Goal: Task Accomplishment & Management: Use online tool/utility

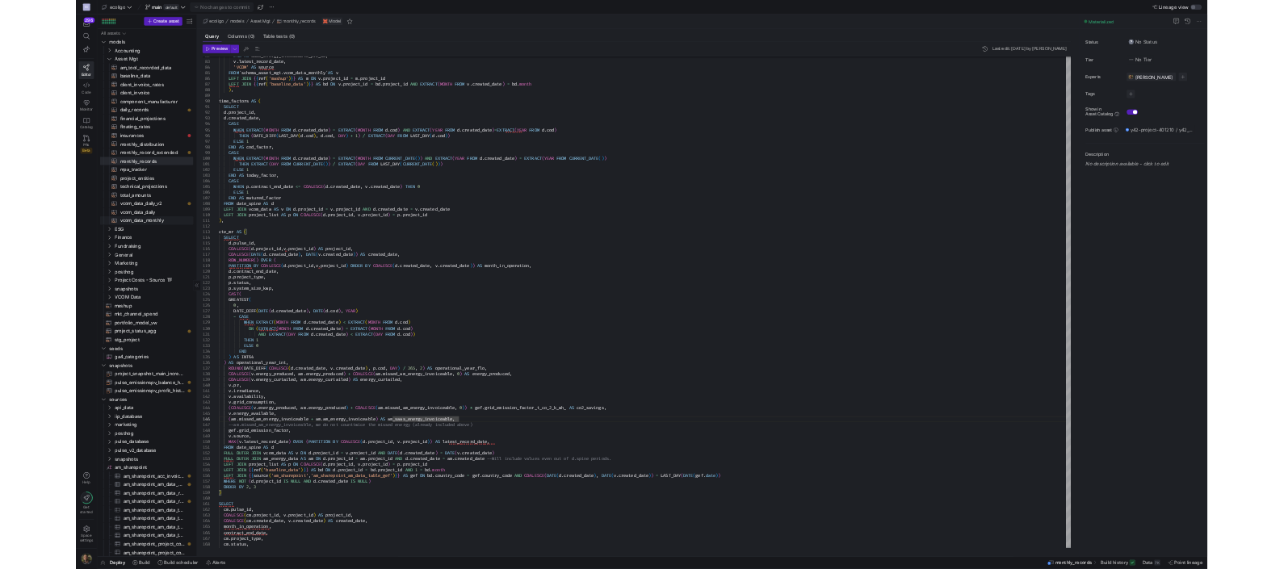
scroll to position [0, 11]
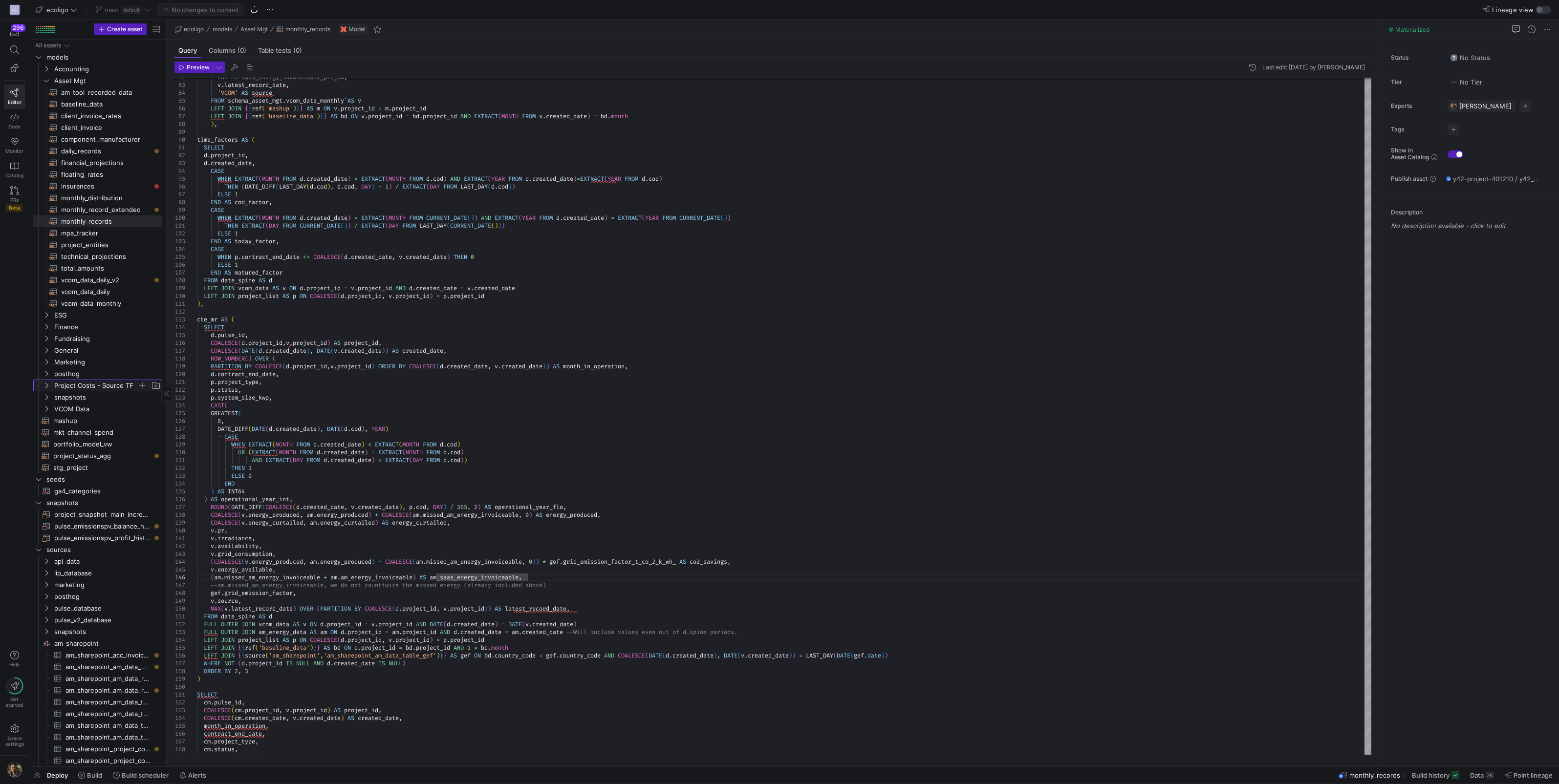
click at [45, 384] on icon "Press SPACE to select this row." at bounding box center [46, 385] width 7 height 6
click at [101, 437] on span "transf_omscheduled​​​​​​​​​​" at bounding box center [106, 433] width 90 height 11
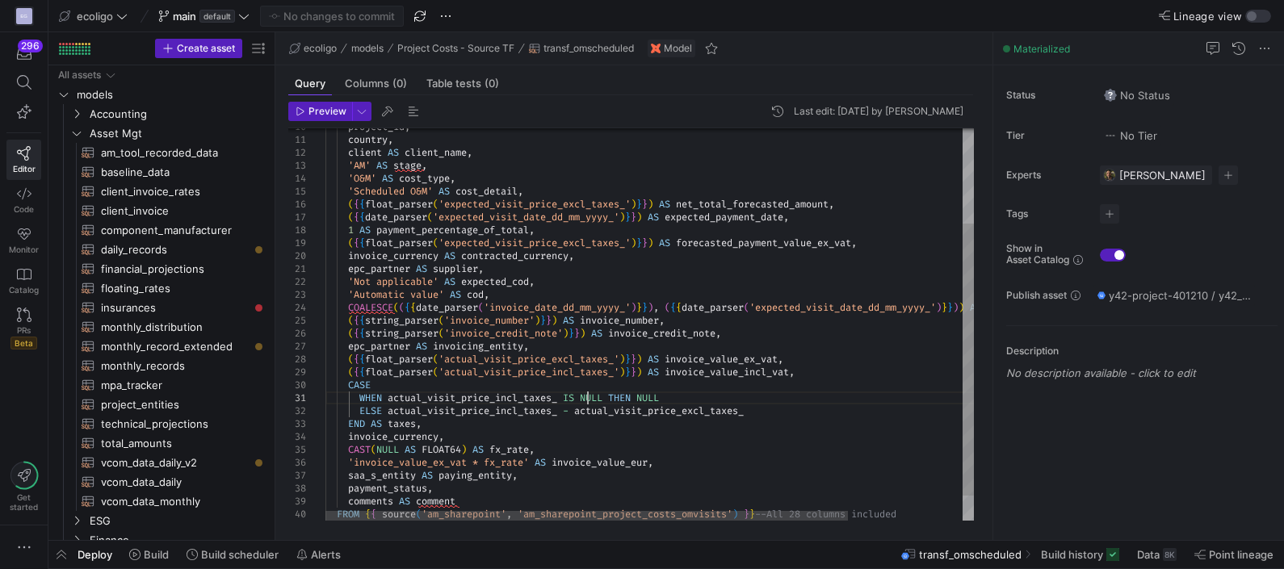
click at [587, 400] on div "'O&M' AS cost_type , 'Scheduled O&M' AS cost_detail , ( { { float_parser ( 'exp…" at bounding box center [720, 273] width 790 height 565
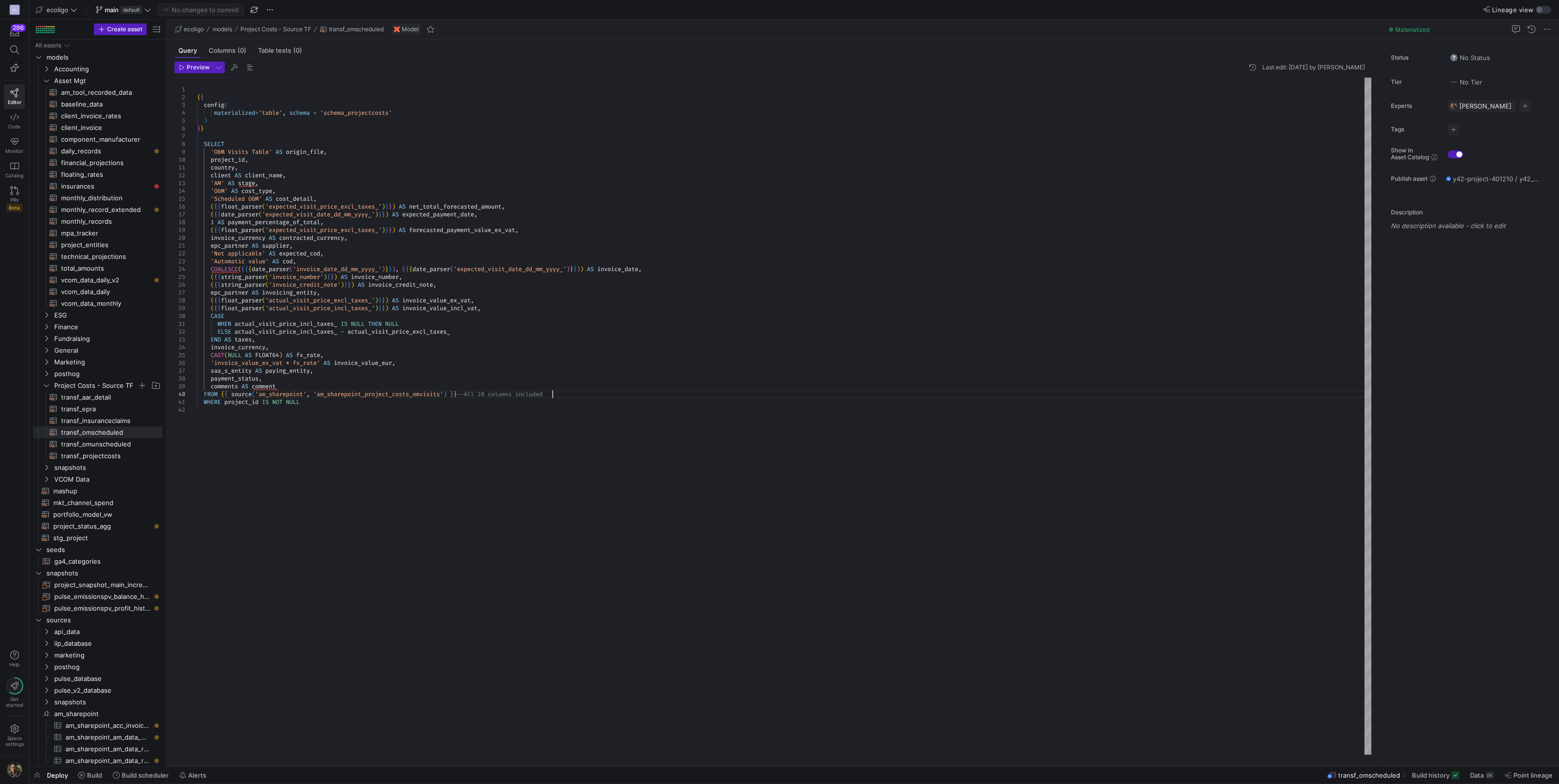
click at [562, 393] on div "'O&M' AS cost_type , 'Scheduled O&M' AS cost_detail , ( { { float_parser ( 'exp…" at bounding box center [784, 416] width 1174 height 677
click at [313, 397] on div "'O&M' AS cost_type , 'Scheduled O&M' AS cost_detail , ( { { float_parser ( 'exp…" at bounding box center [784, 416] width 1174 height 677
click at [312, 402] on div "'O&M' AS cost_type , 'Scheduled O&M' AS cost_detail , ( { { float_parser ( 'exp…" at bounding box center [784, 416] width 1174 height 677
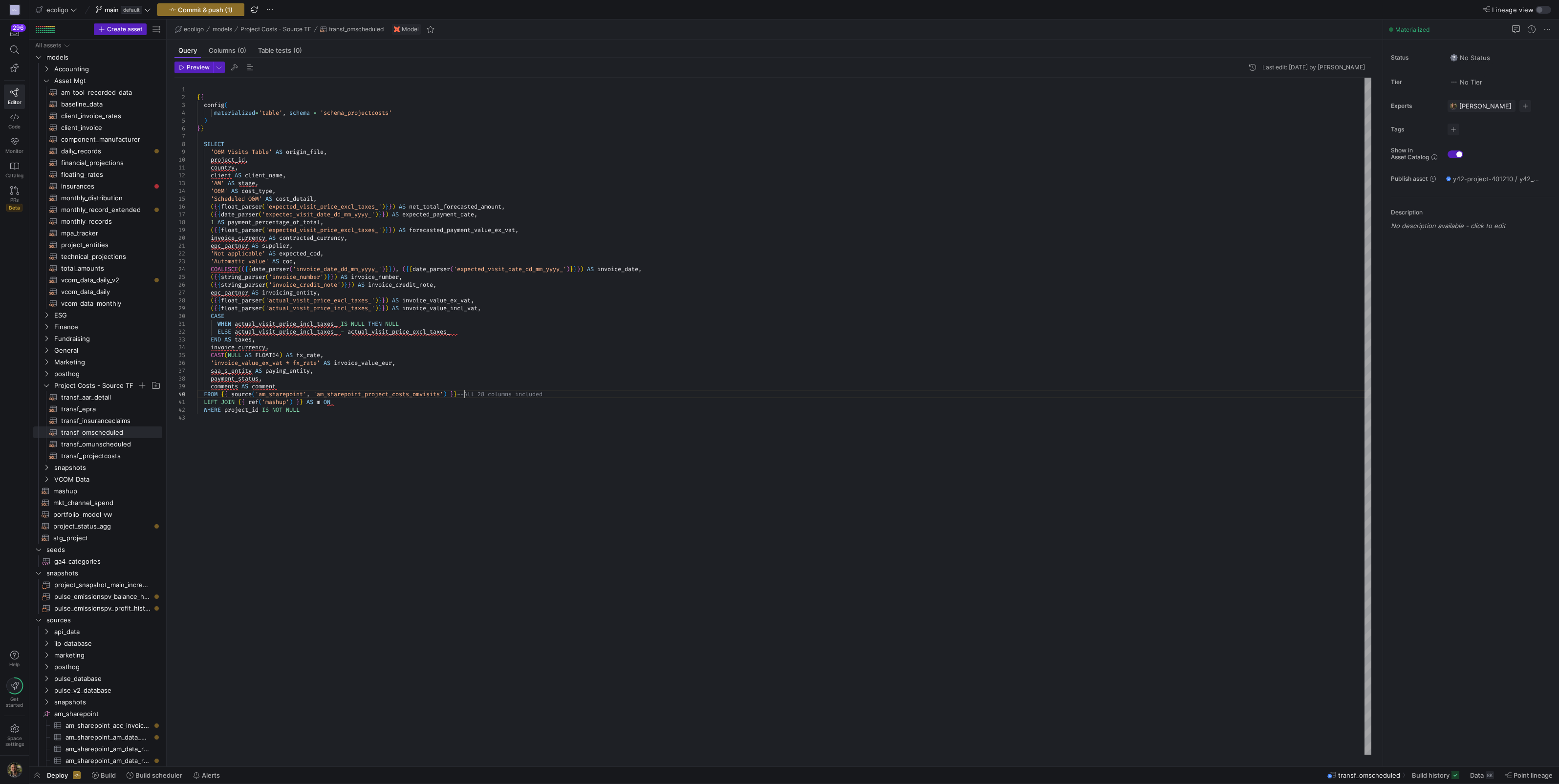
click at [464, 392] on div "'O&M' AS cost_type , 'Scheduled O&M' AS cost_detail , ( { { float_parser ( 'exp…" at bounding box center [784, 416] width 1174 height 677
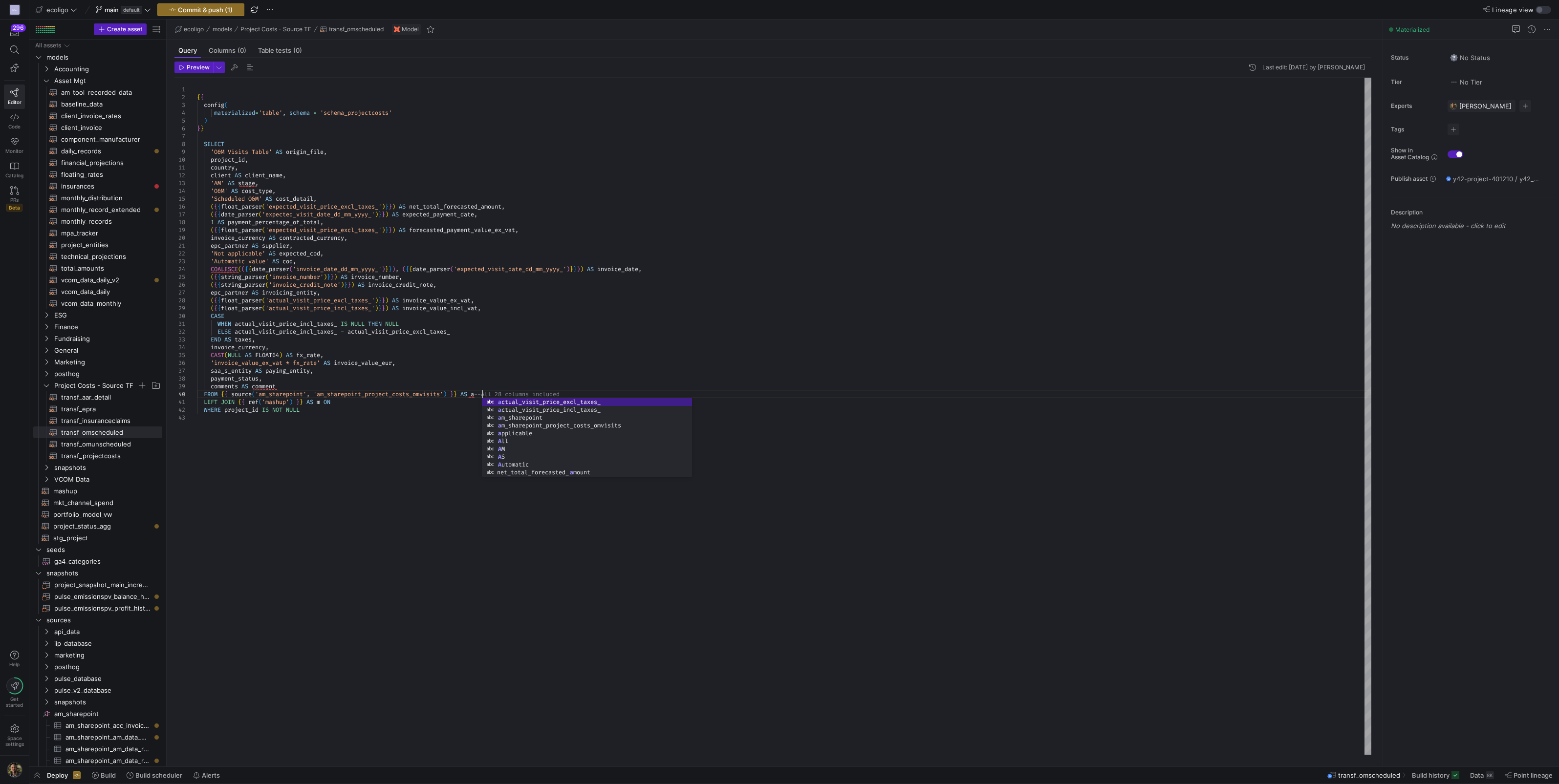
scroll to position [70, 288]
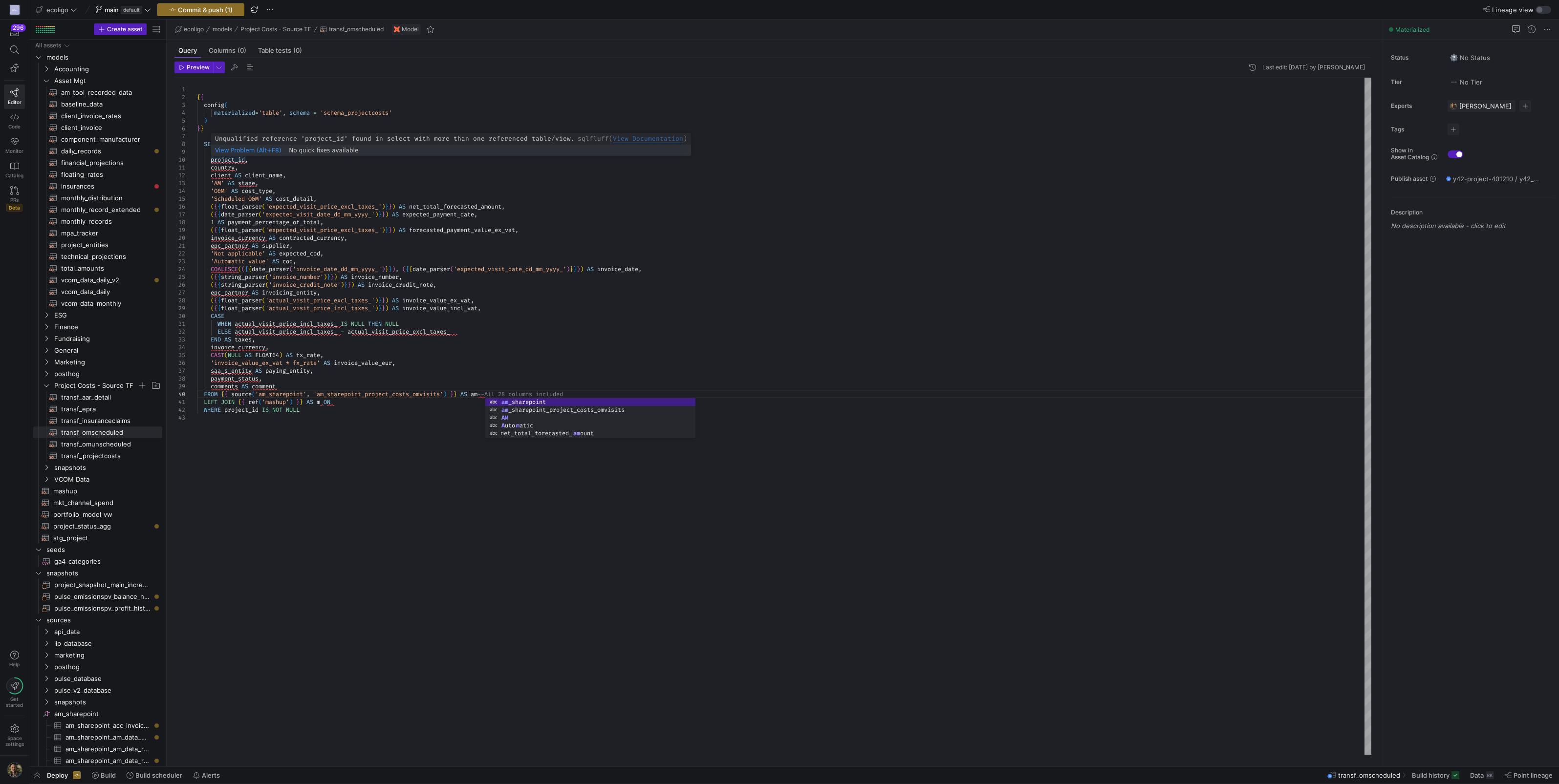
click at [211, 160] on div "'O&M' AS cost_type , 'Scheduled O&M' AS cost_detail , ( { { float_parser ( 'exp…" at bounding box center [784, 416] width 1174 height 677
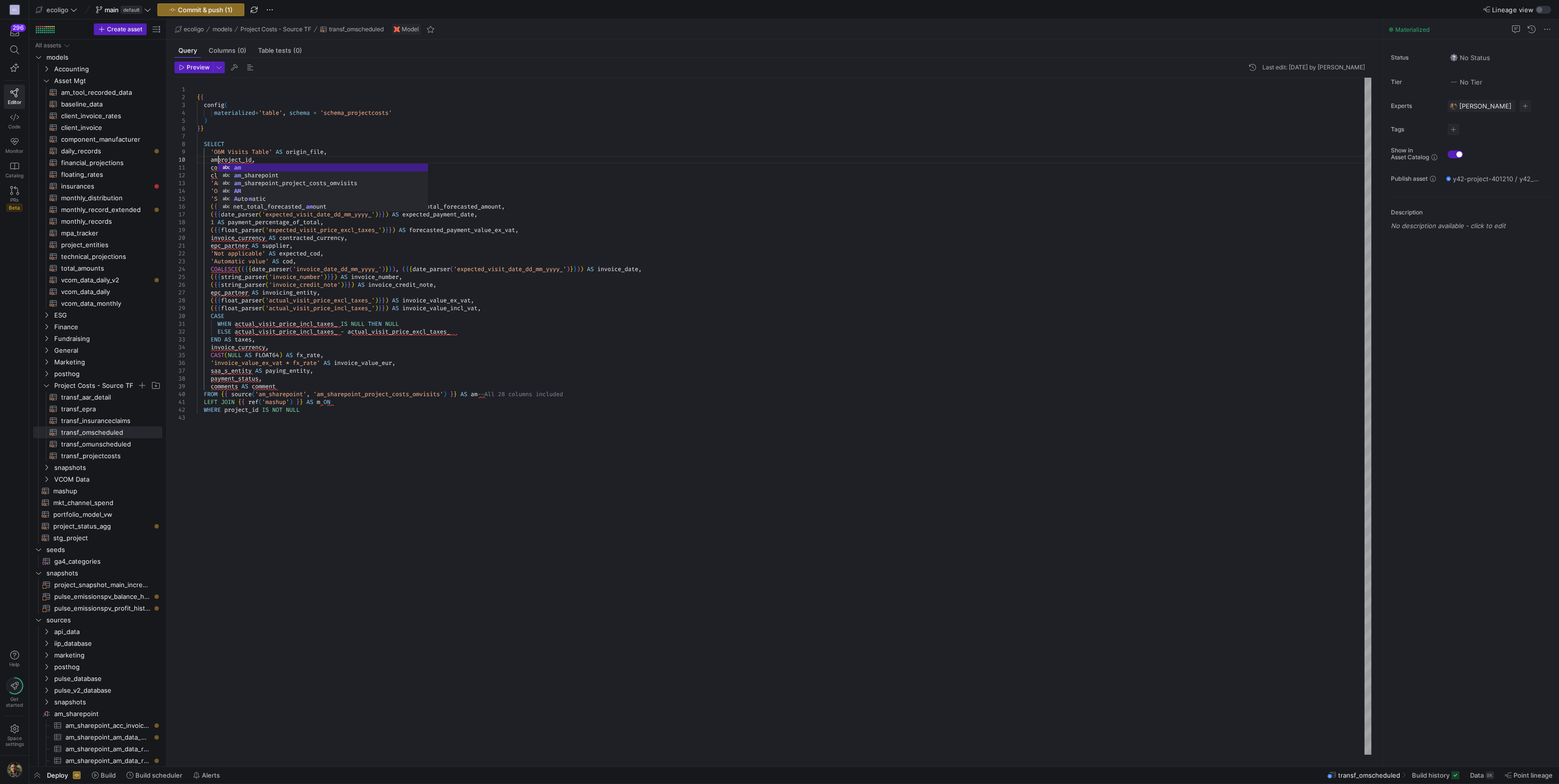
scroll to position [70, 24]
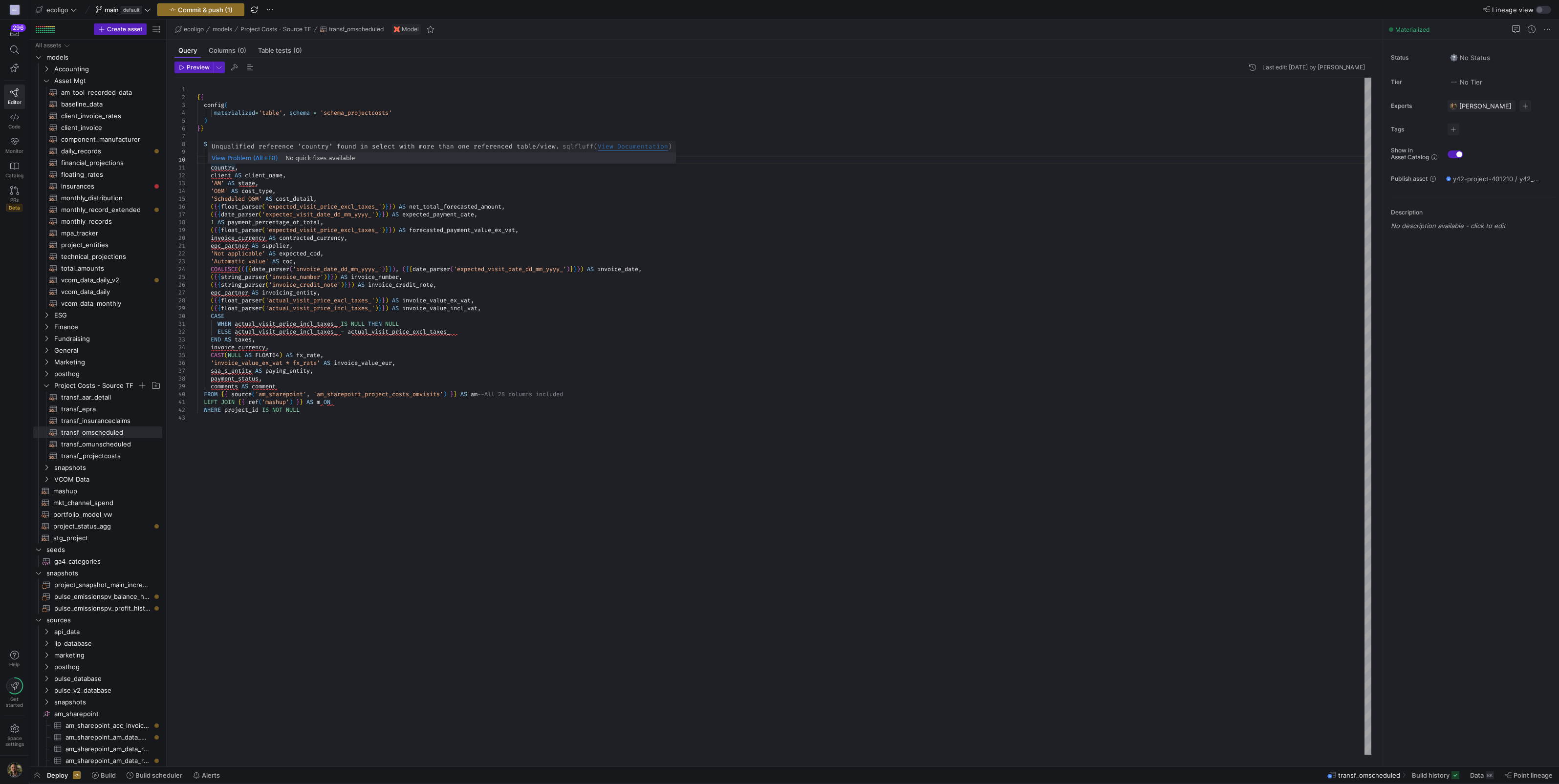
click at [212, 171] on div "'O&M' AS cost_type , 'Scheduled O&M' AS cost_detail , ( { { float_parser ( 'exp…" at bounding box center [784, 416] width 1174 height 677
click at [212, 174] on div "'O&M' AS cost_type , 'Scheduled O&M' AS cost_detail , ( { { float_parser ( 'exp…" at bounding box center [784, 416] width 1174 height 677
click at [212, 245] on div "'O&M' AS cost_type , 'Scheduled O&M' AS cost_detail , ( { { float_parser ( 'exp…" at bounding box center [784, 416] width 1174 height 677
click at [210, 292] on div "'O&M' AS cost_type , 'Scheduled O&M' AS cost_detail , ( { { float_parser ( 'exp…" at bounding box center [784, 416] width 1174 height 677
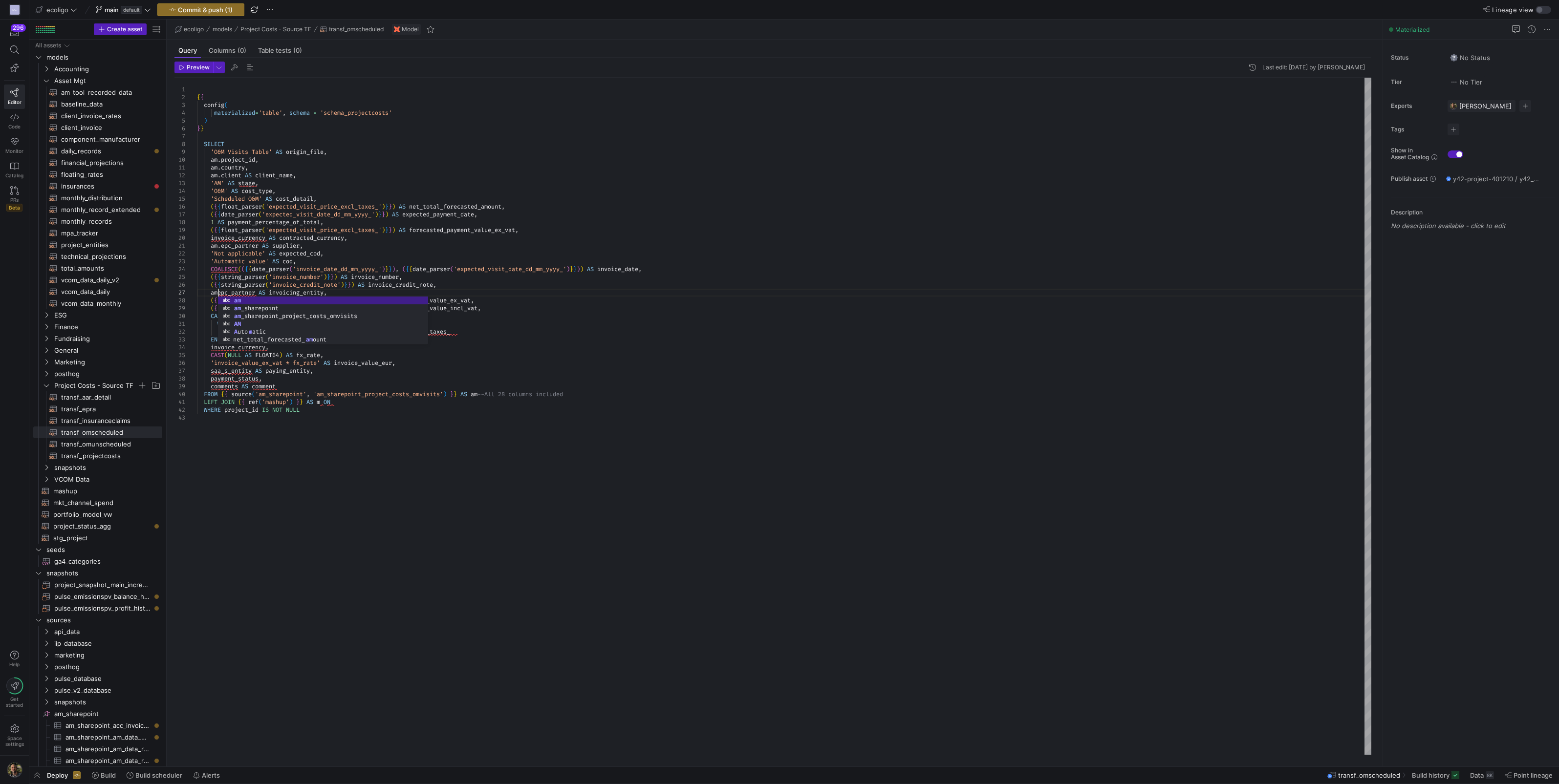
scroll to position [47, 24]
click at [212, 370] on div "'O&M' AS cost_type , 'Scheduled O&M' AS cost_detail , ( { { float_parser ( 'exp…" at bounding box center [784, 416] width 1174 height 677
click at [342, 402] on div "'O&M' AS cost_type , 'Scheduled O&M' AS cost_detail , ( { { float_parser ( 'exp…" at bounding box center [784, 416] width 1174 height 677
click at [210, 230] on div "'O&M' AS cost_type , 'Scheduled O&M' AS cost_detail , ( { { float_parser ( 'exp…" at bounding box center [784, 416] width 1174 height 677
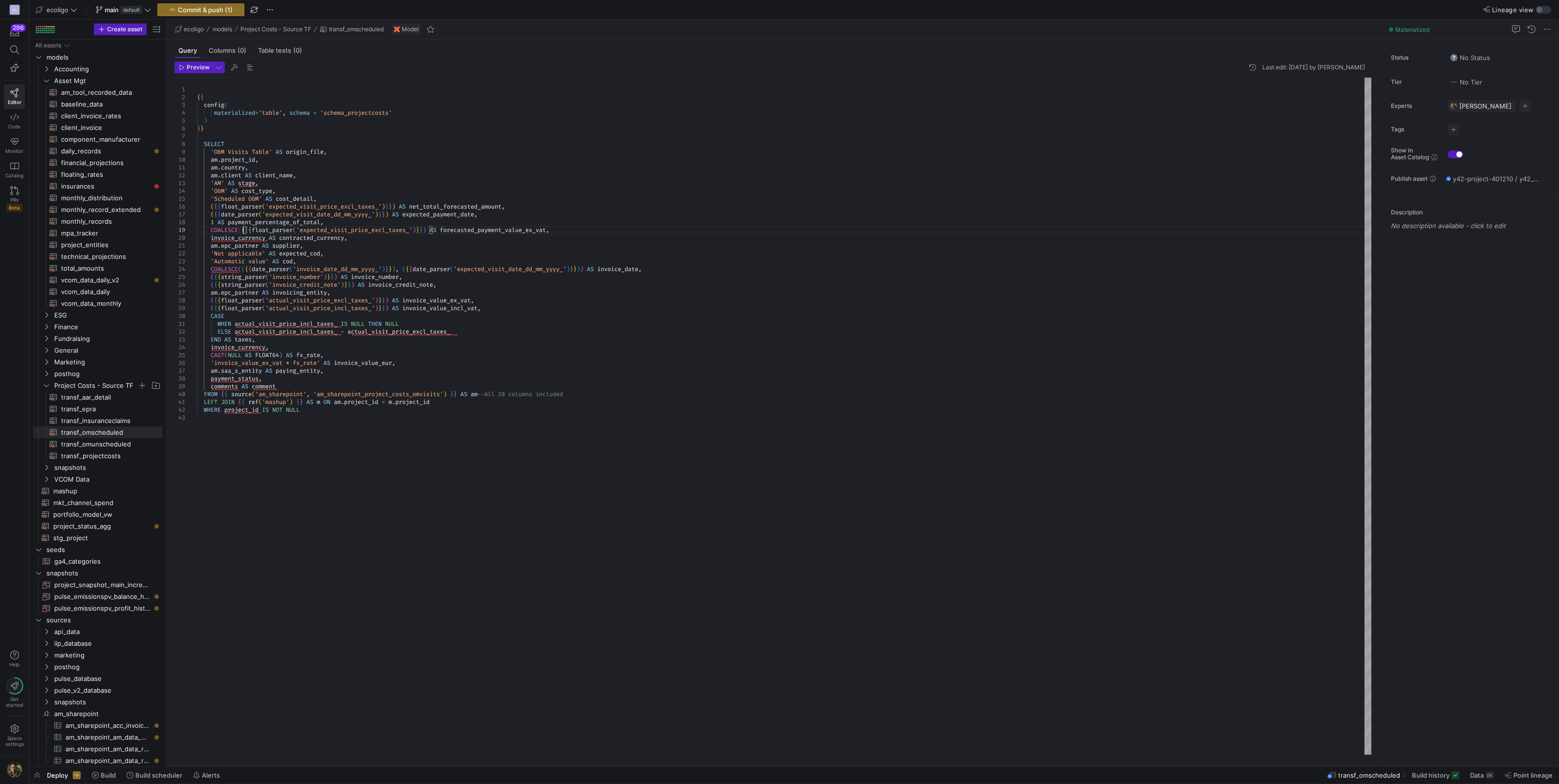
scroll to position [62, 45]
click at [434, 230] on div "'O&M' AS cost_type , 'Scheduled O&M' AS cost_detail , ( { { float_parser ( 'exp…" at bounding box center [784, 416] width 1174 height 677
drag, startPoint x: 433, startPoint y: 230, endPoint x: 243, endPoint y: 229, distance: 190.0
click at [243, 229] on div "'O&M' AS cost_type , 'Scheduled O&M' AS cost_detail , ( { { float_parser ( 'exp…" at bounding box center [784, 416] width 1174 height 677
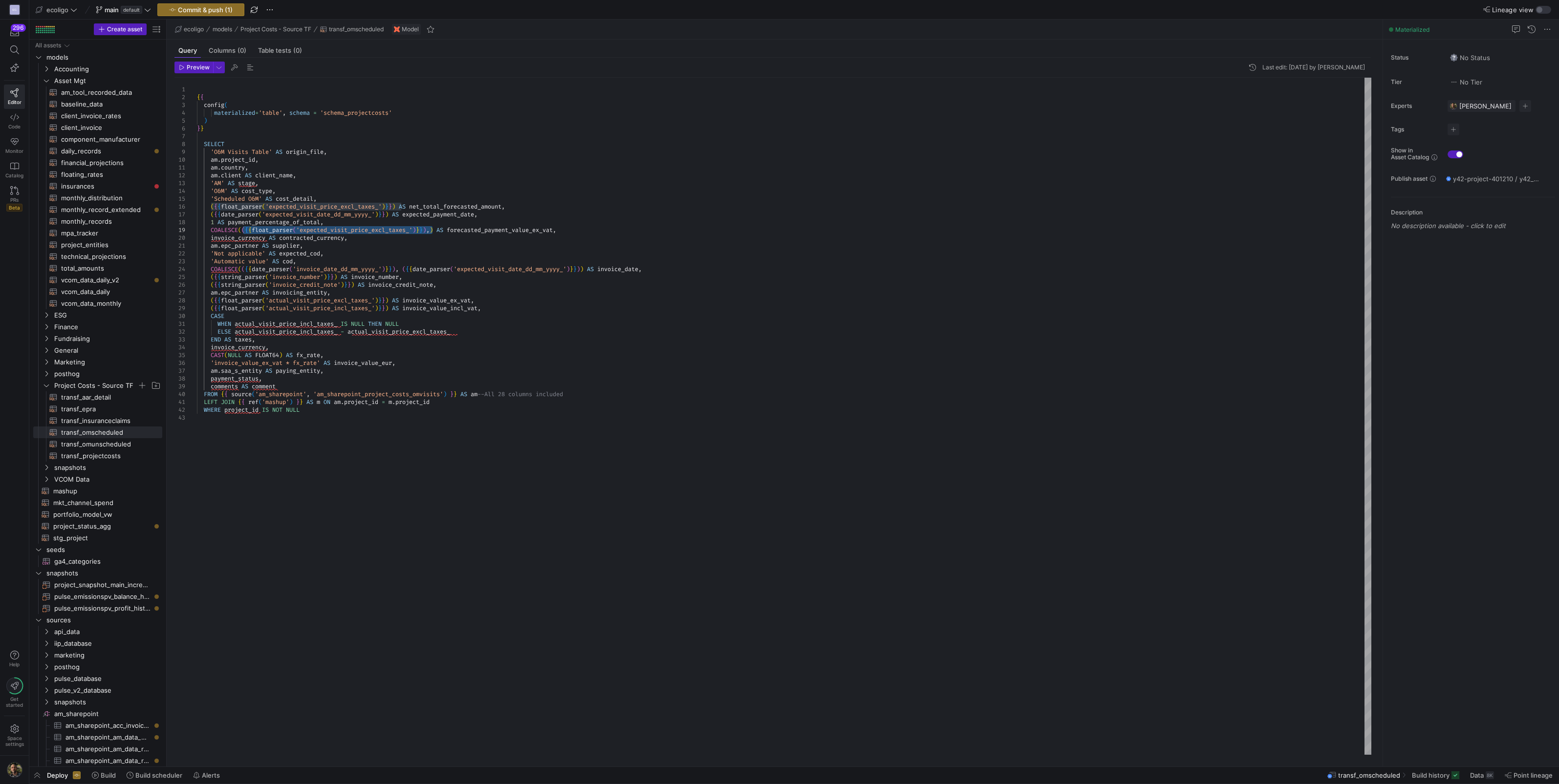
click at [437, 231] on div "'O&M' AS cost_type , 'Scheduled O&M' AS cost_detail , ( { { float_parser ( 'exp…" at bounding box center [784, 416] width 1174 height 677
drag, startPoint x: 613, startPoint y: 230, endPoint x: 499, endPoint y: 227, distance: 114.0
click at [499, 227] on div "'O&M' AS cost_type , 'Scheduled O&M' AS cost_detail , ( { { float_parser ( 'exp…" at bounding box center [784, 416] width 1174 height 677
click at [211, 237] on div "'O&M' AS cost_type , 'Scheduled O&M' AS cost_detail , ( { { float_parser ( 'exp…" at bounding box center [784, 416] width 1174 height 677
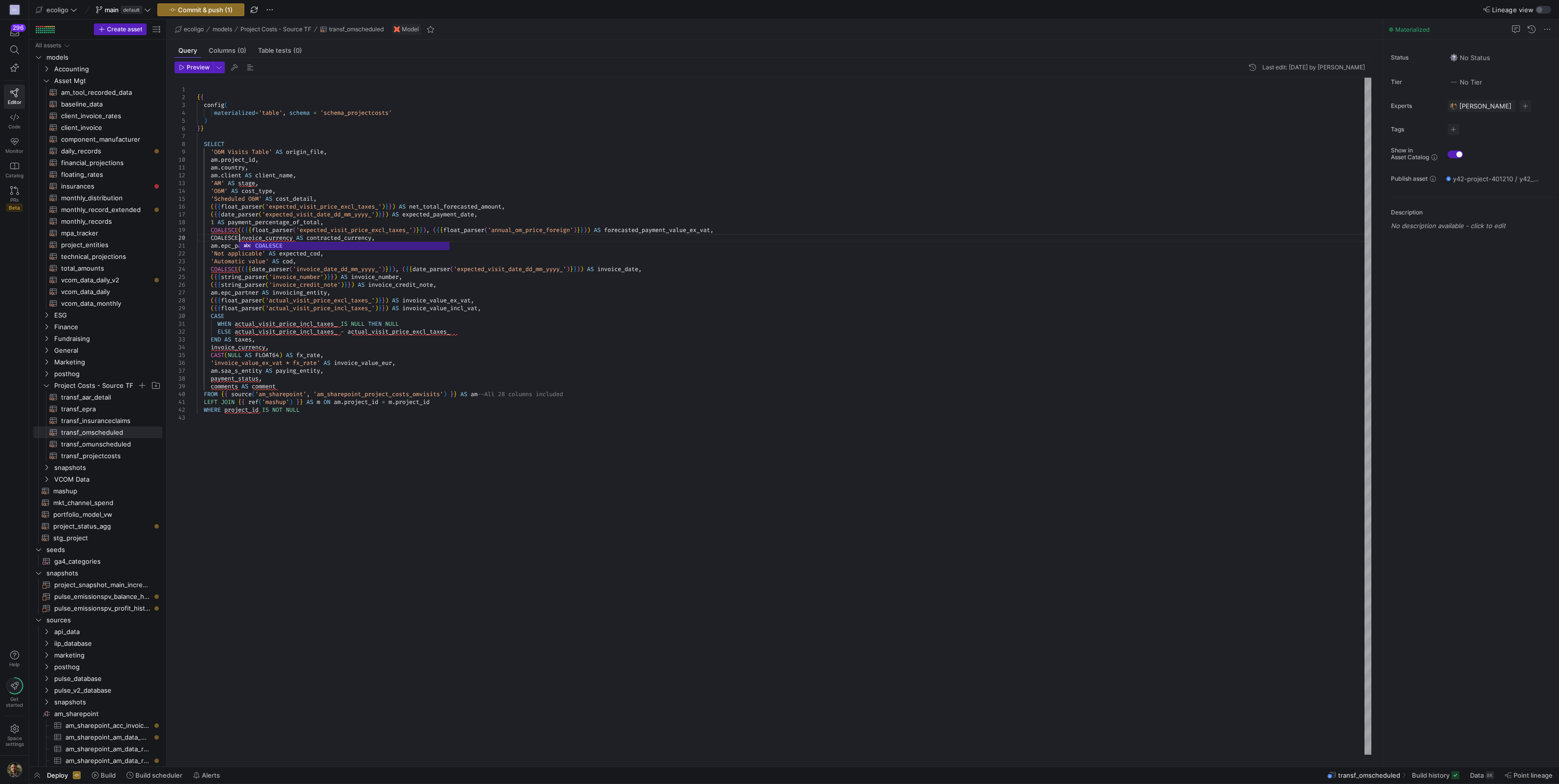
scroll to position [70, 45]
click at [301, 238] on div "'O&M' AS cost_type , 'Scheduled O&M' AS cost_detail , ( { { float_parser ( 'exp…" at bounding box center [784, 416] width 1174 height 677
click at [242, 238] on div "'O&M' AS cost_type , 'Scheduled O&M' AS cost_detail , ( { { float_parser ( 'exp…" at bounding box center [784, 416] width 1174 height 677
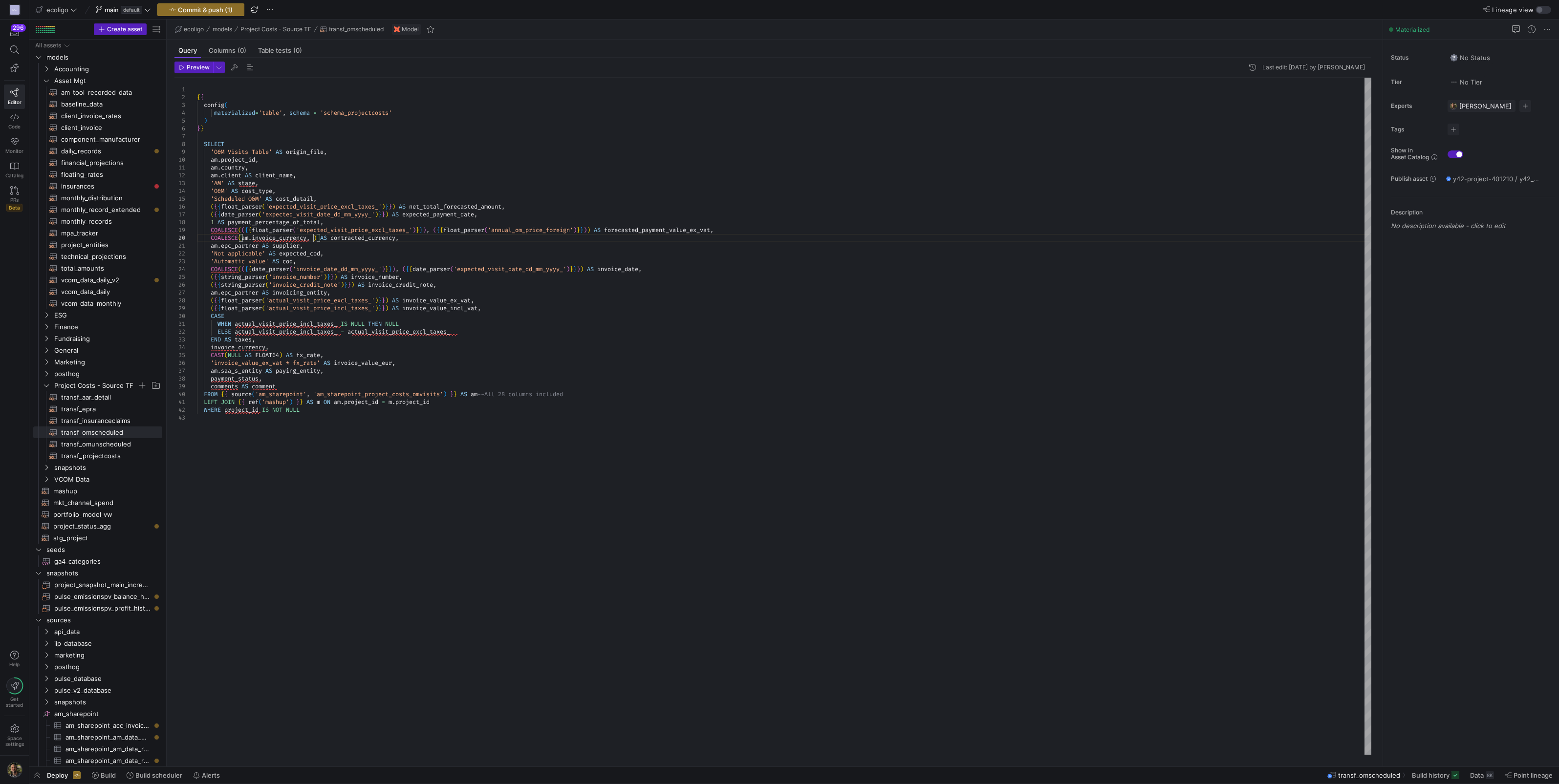
click at [312, 238] on div "'O&M' AS cost_type , 'Scheduled O&M' AS cost_detail , ( { { float_parser ( 'exp…" at bounding box center [784, 416] width 1174 height 677
type textarea "stage, 'O&M' AS cost_type, 'Scheduled O&M' AS cost_detail, ({{float_parser('exp…"
click at [224, 12] on span "Commit & push (1)" at bounding box center [205, 10] width 54 height 8
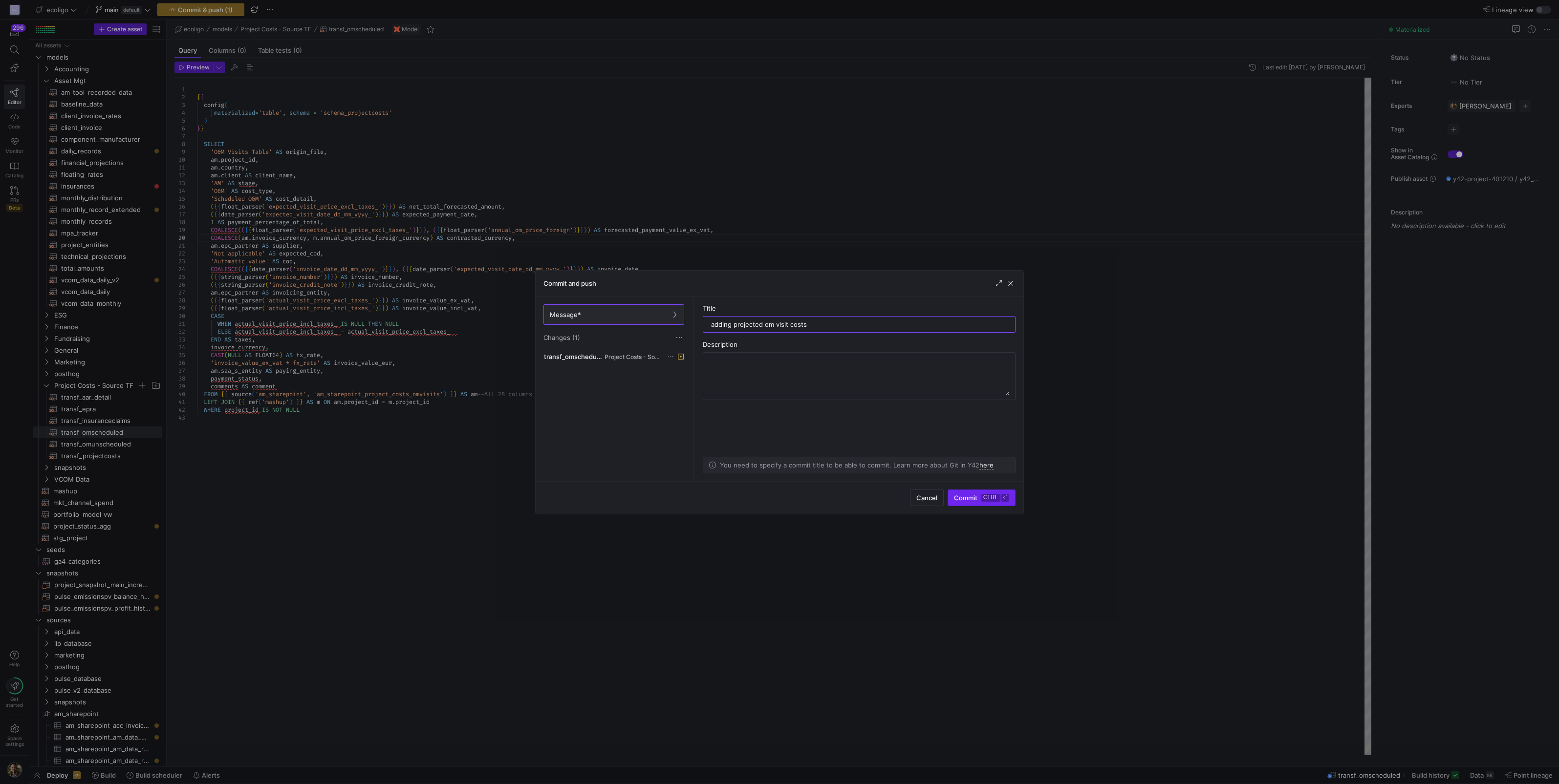
type input "adding projected om visit costs"
click at [976, 498] on span "Commit ctrl ⏎" at bounding box center [981, 497] width 55 height 8
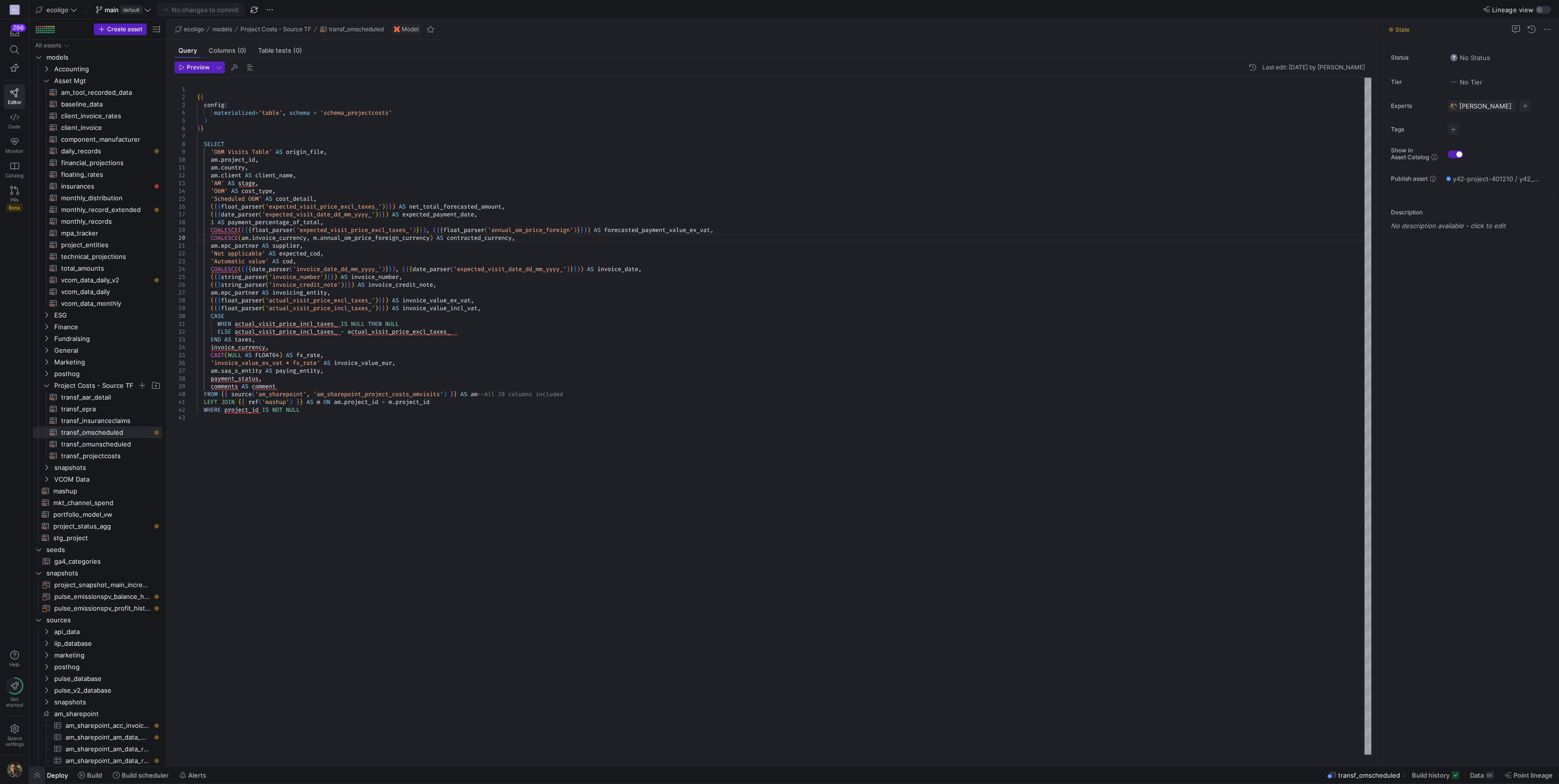
click at [34, 776] on span "button" at bounding box center [37, 775] width 16 height 16
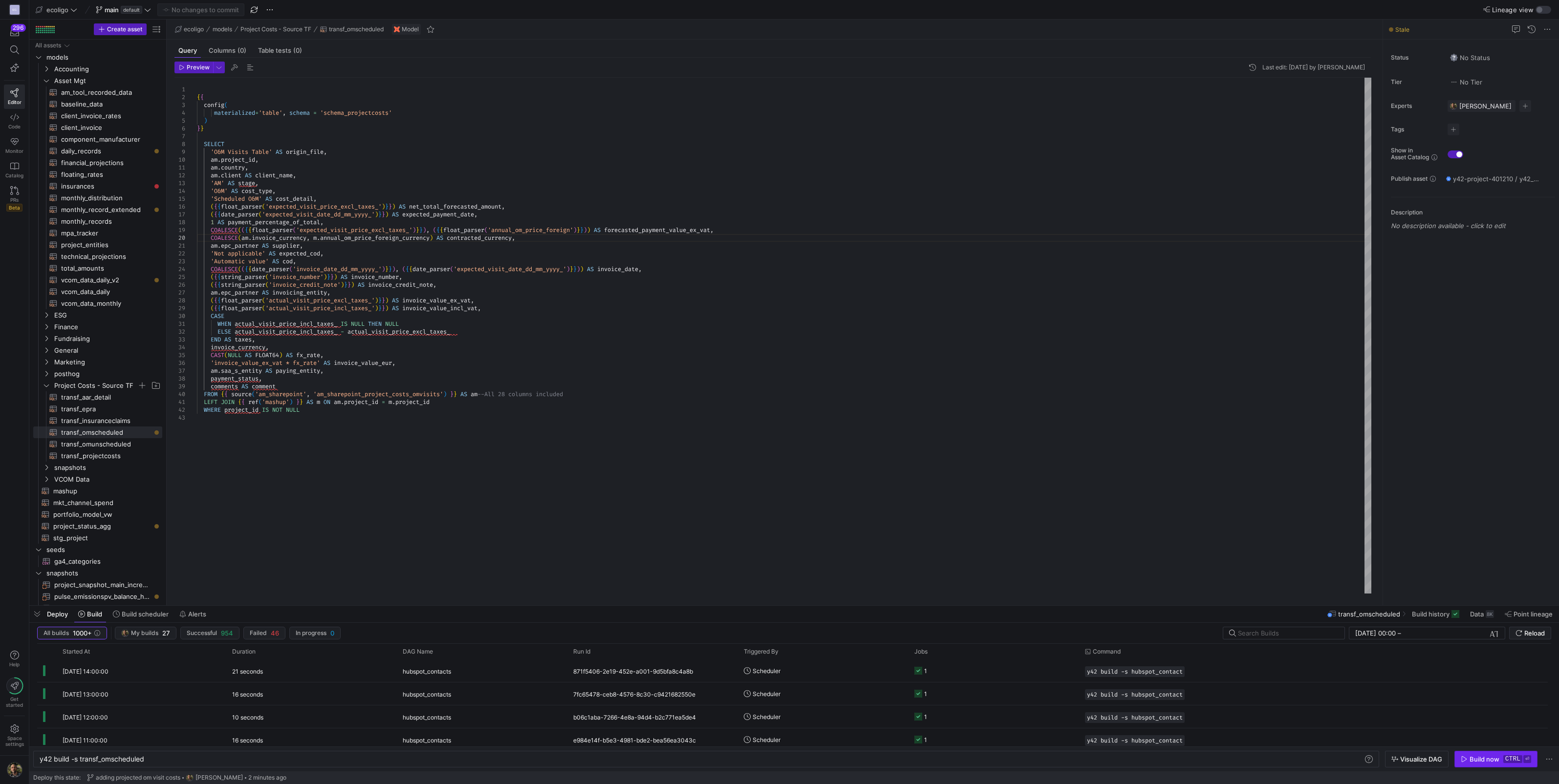
click at [1472, 760] on div "Build now" at bounding box center [1484, 759] width 30 height 8
click at [877, 664] on y42-orchestration-triggered-by "[PERSON_NAME]" at bounding box center [823, 671] width 159 height 22
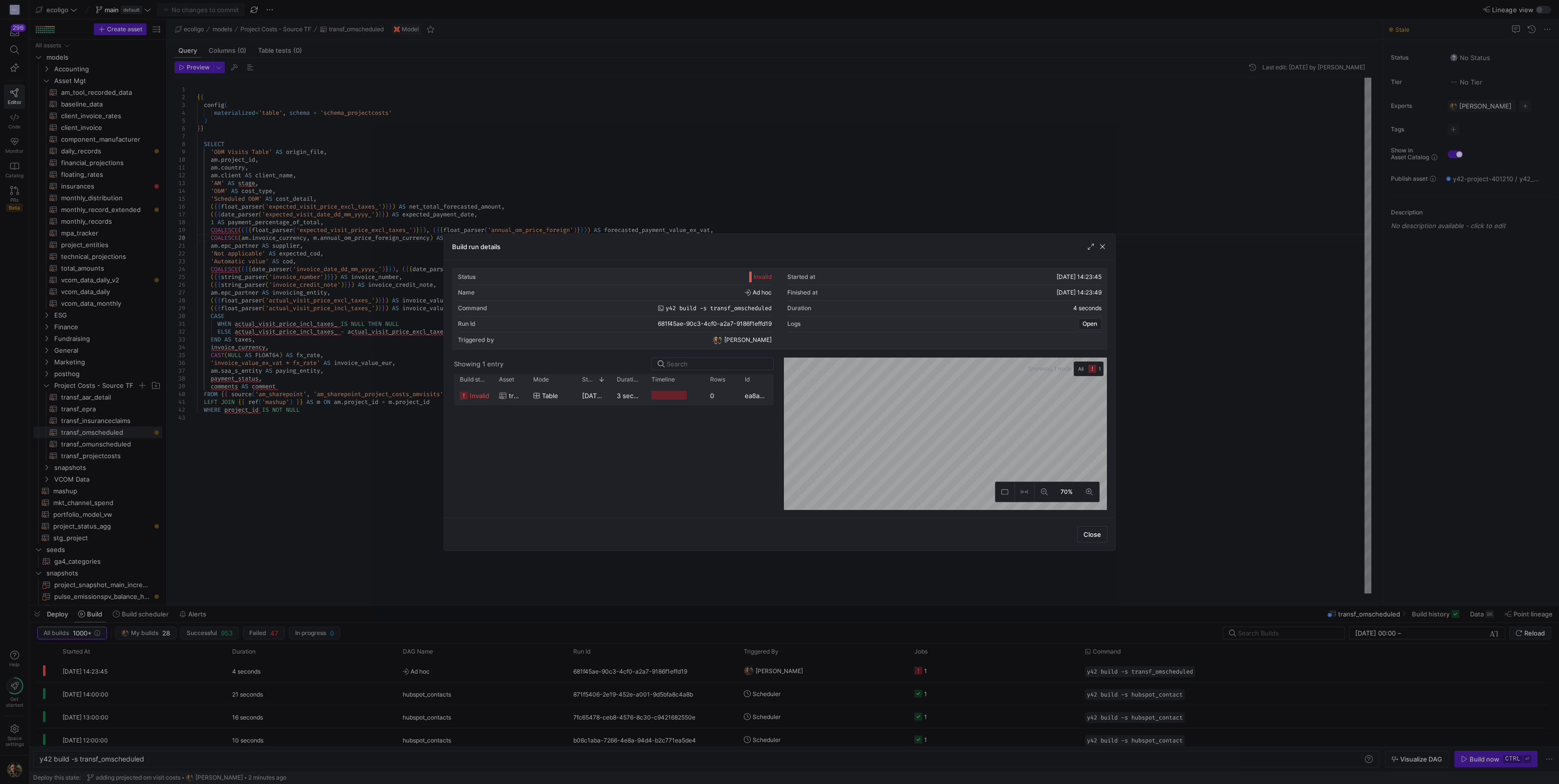
click at [557, 395] on span "table" at bounding box center [550, 396] width 16 height 19
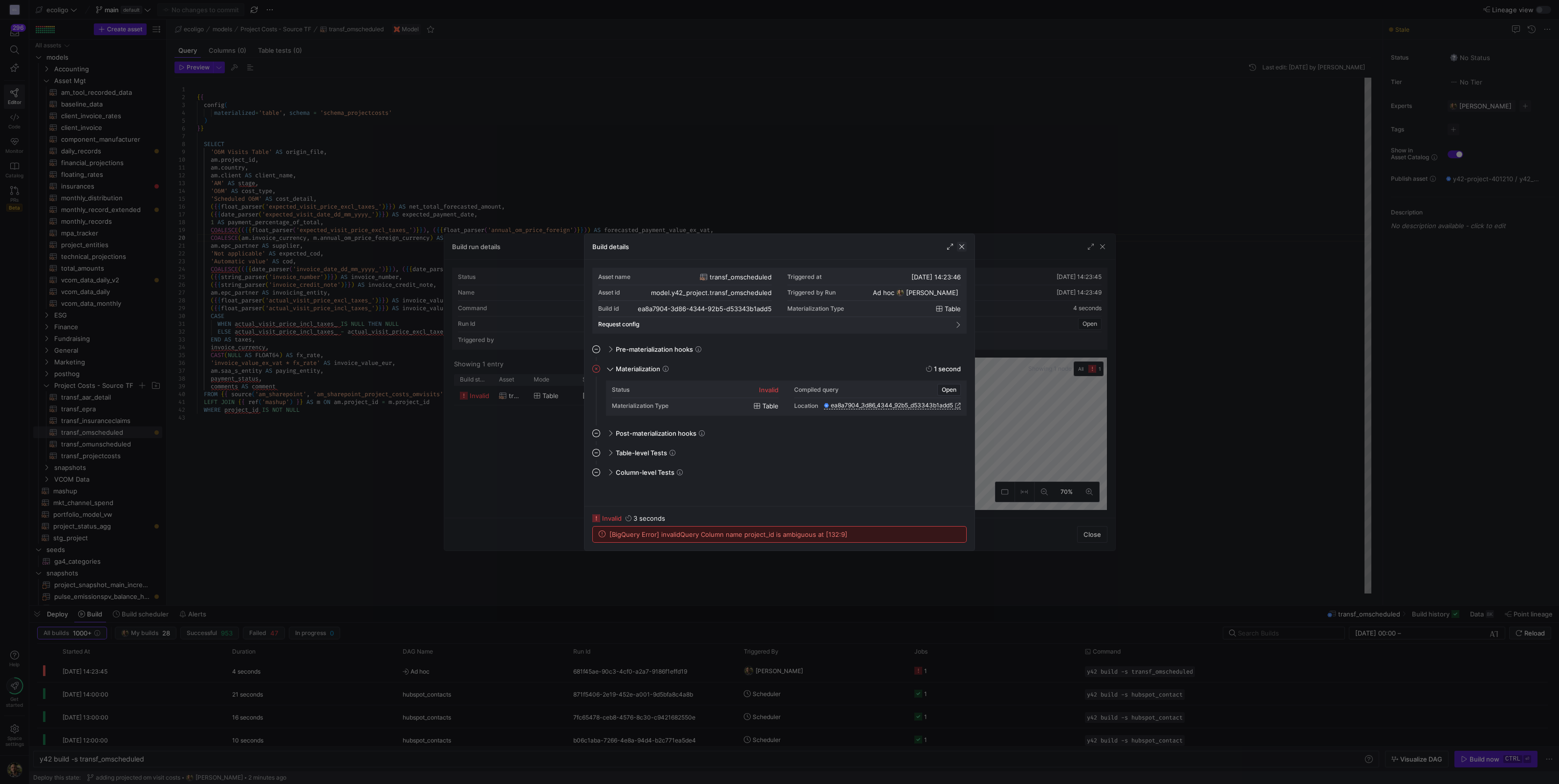
click at [963, 245] on span "button" at bounding box center [962, 247] width 10 height 10
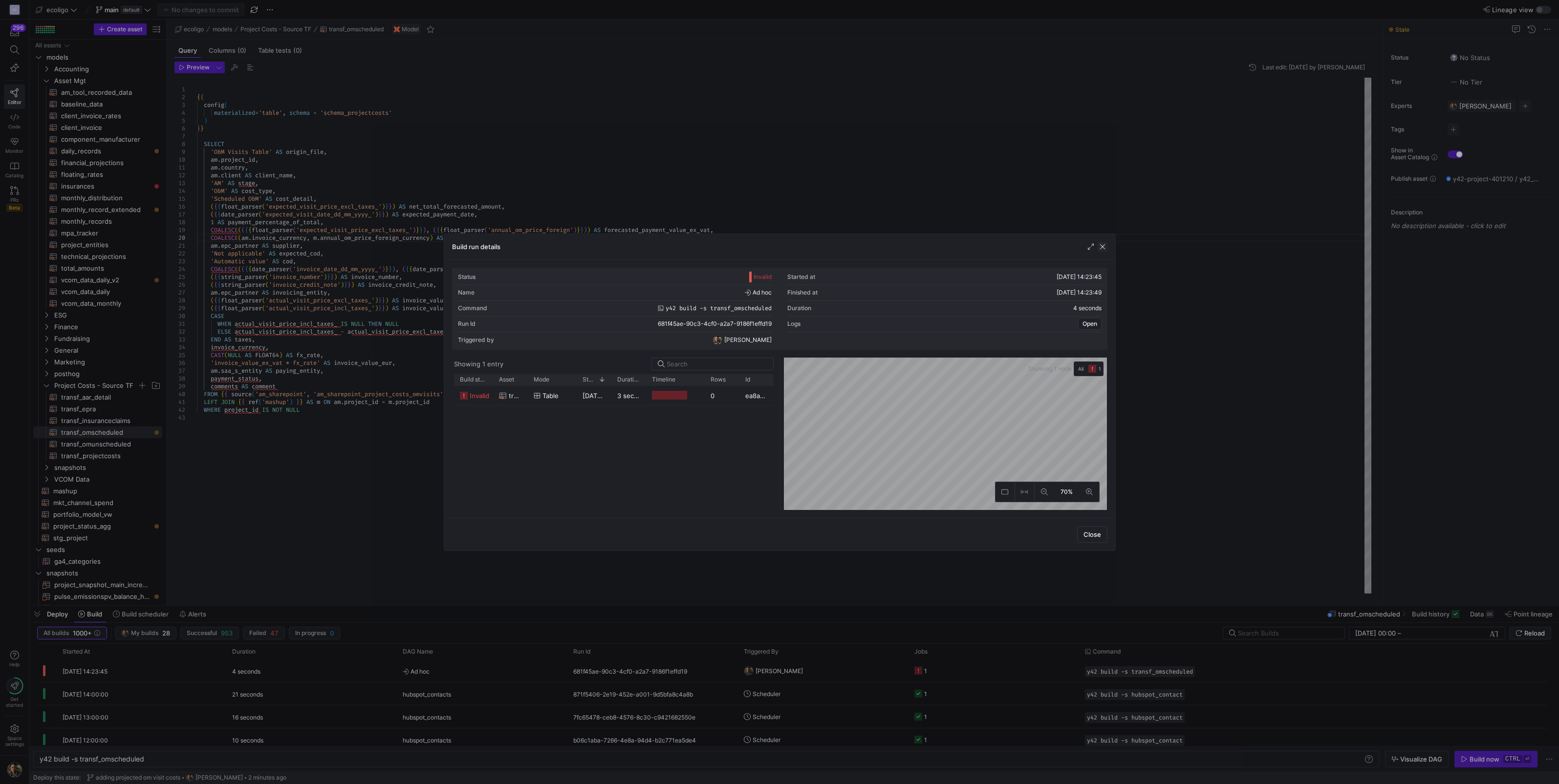
click at [1106, 245] on span "button" at bounding box center [1103, 247] width 10 height 10
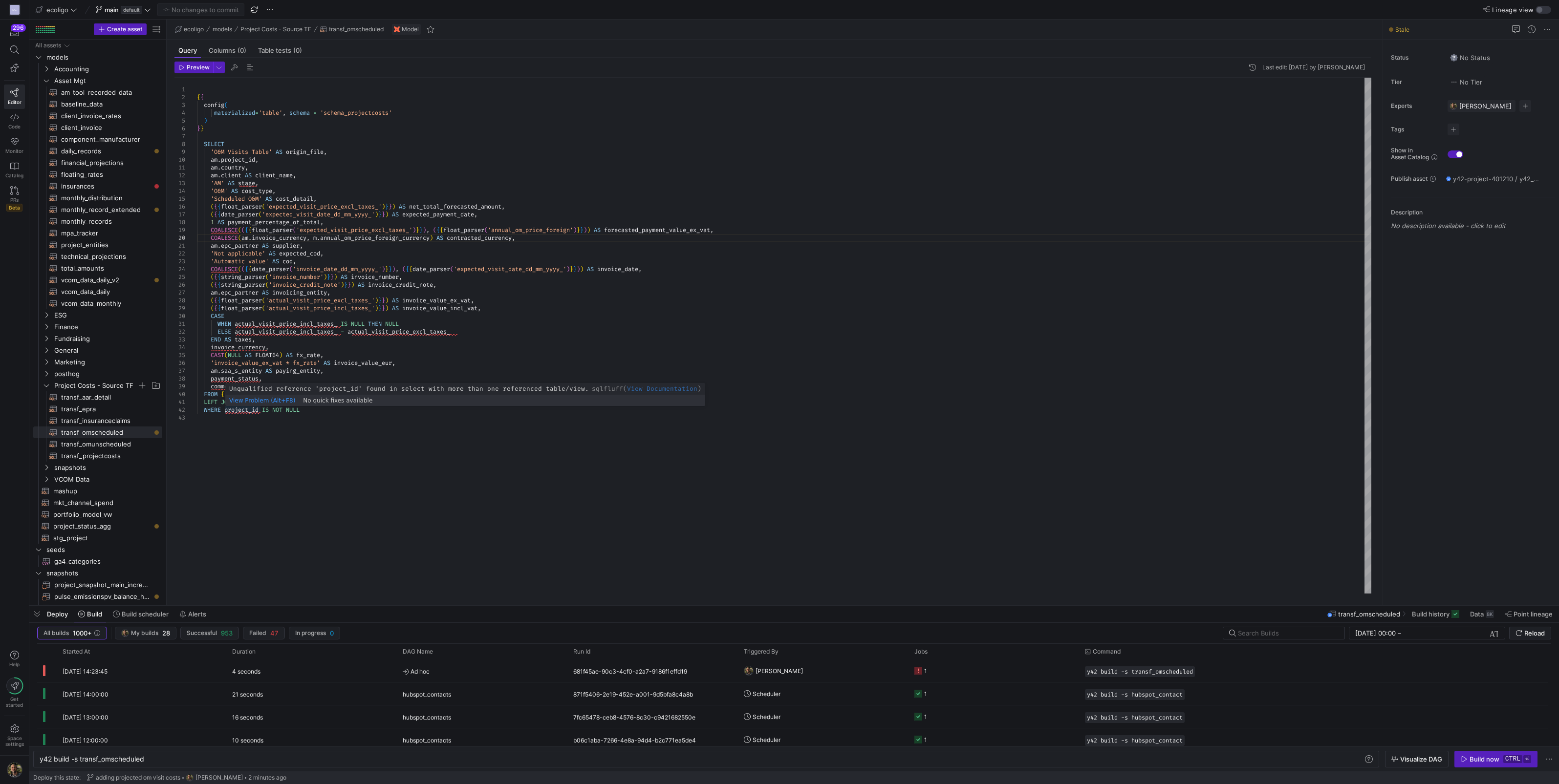
scroll to position [23, 238]
click at [226, 410] on div "'O&M' AS cost_type , 'Scheduled O&M' AS cost_detail , ( { { float_parser ( 'exp…" at bounding box center [784, 335] width 1174 height 516
type textarea "LEFT JOIN {{ ref('mashup') }} AS m ON am.project_id = m.project_id WHERE am.pro…"
click at [203, 10] on span "Commit & push (1)" at bounding box center [205, 10] width 54 height 8
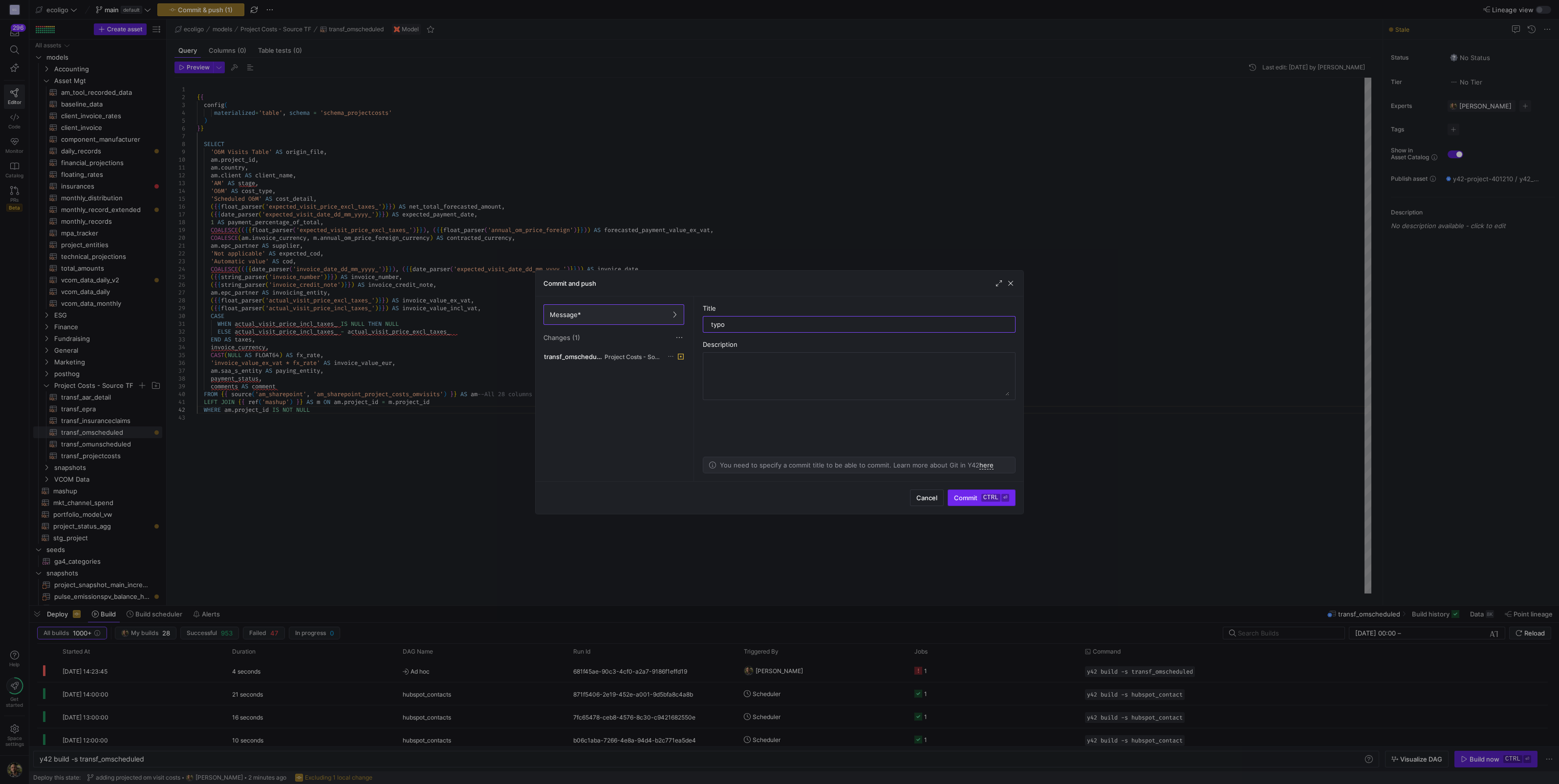
type input "typo"
click at [979, 504] on span "submit" at bounding box center [982, 498] width 67 height 16
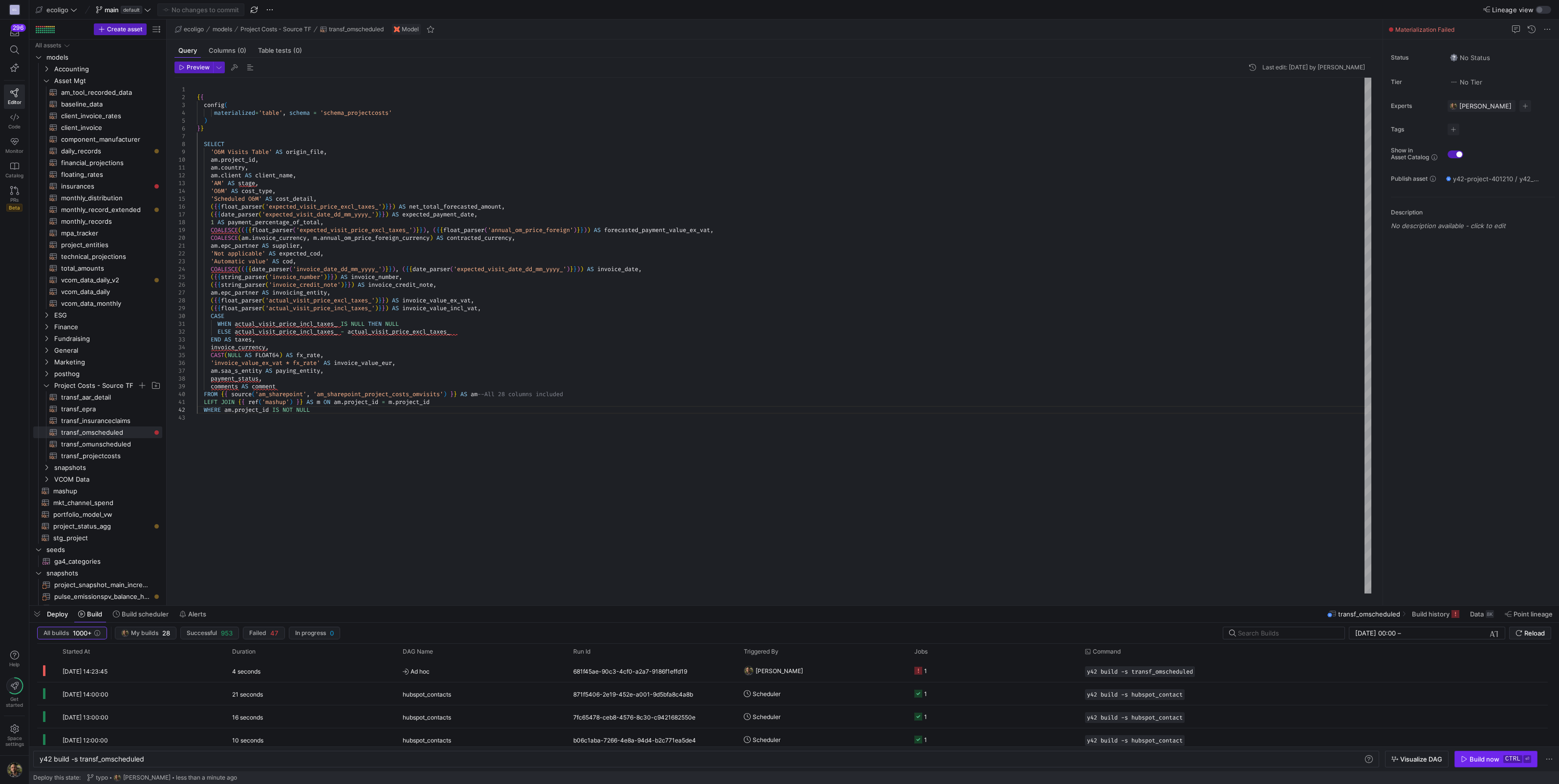
click at [1482, 760] on div "Build now" at bounding box center [1484, 759] width 30 height 8
